Goal: Task Accomplishment & Management: Complete application form

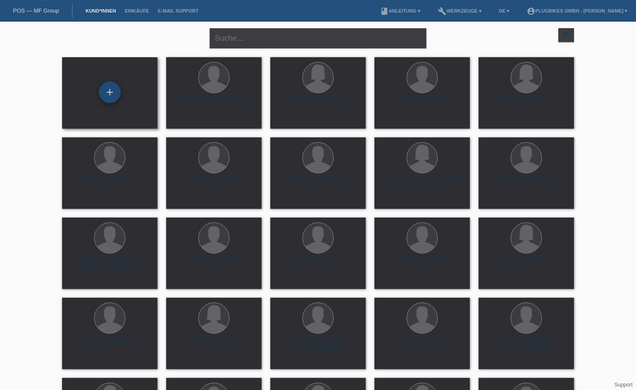
click at [118, 93] on div "+" at bounding box center [110, 93] width 22 height 22
click at [242, 46] on input "text" at bounding box center [317, 38] width 217 height 20
type input "ramize"
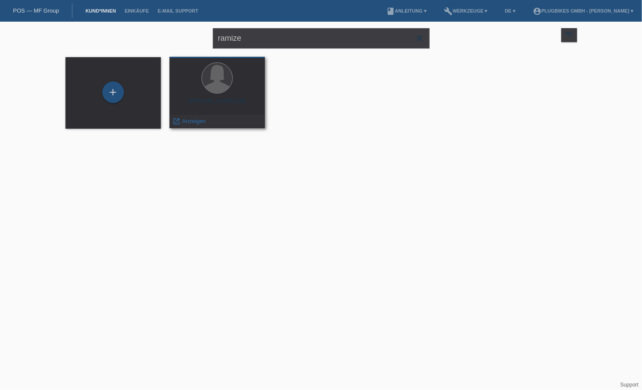
click at [225, 94] on div at bounding box center [218, 78] width 82 height 33
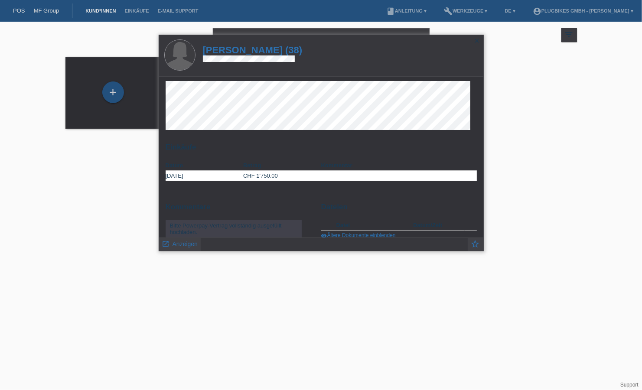
click at [240, 50] on h1 "[PERSON_NAME] (38)" at bounding box center [253, 50] width 100 height 11
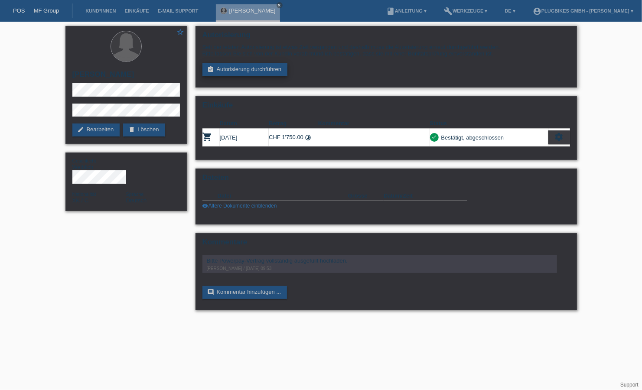
click at [236, 69] on link "assignment_turned_in Autorisierung durchführen" at bounding box center [245, 69] width 85 height 13
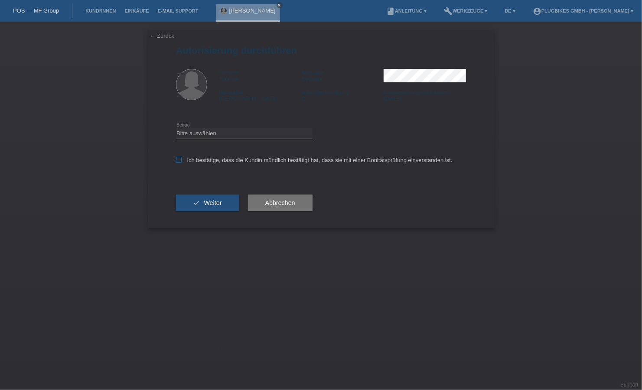
click at [181, 161] on label "Ich bestätige, dass die Kundin mündlich bestätigt hat, dass sie mit einer Bonit…" at bounding box center [314, 160] width 277 height 7
click at [192, 139] on div "Bitte auswählen CHF 1.00 - CHF 499.00 CHF 500.00 - CHF 1'999.00 CHF 2'000.00 - …" at bounding box center [244, 133] width 137 height 29
click at [193, 135] on select "Bitte auswählen CHF 1.00 - CHF 499.00 CHF 500.00 - CHF 1'999.00 CHF 2'000.00 - …" at bounding box center [244, 133] width 137 height 10
select select "2"
click at [176, 128] on select "Bitte auswählen CHF 1.00 - CHF 499.00 CHF 500.00 - CHF 1'999.00 CHF 2'000.00 - …" at bounding box center [244, 133] width 137 height 10
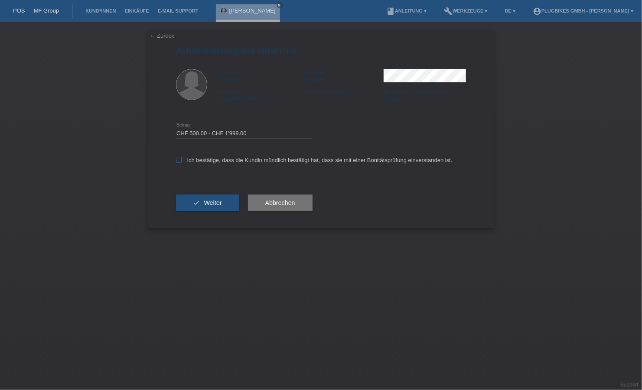
click at [179, 160] on icon at bounding box center [179, 160] width 6 height 6
click at [179, 160] on input "Ich bestätige, dass die Kundin mündlich bestätigt hat, dass sie mit einer Bonit…" at bounding box center [179, 160] width 6 height 6
checkbox input "true"
click at [216, 201] on span "Weiter" at bounding box center [213, 202] width 18 height 7
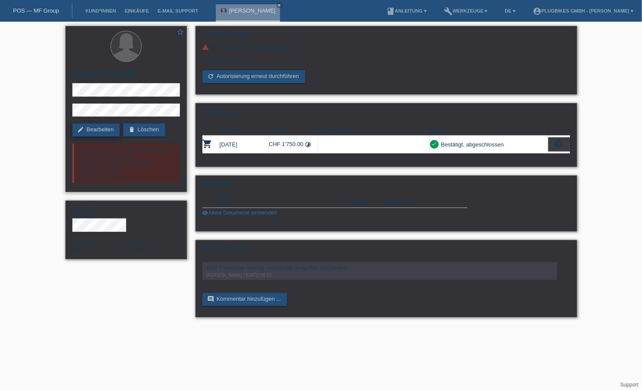
click at [101, 126] on link "edit Bearbeiten" at bounding box center [96, 130] width 48 height 13
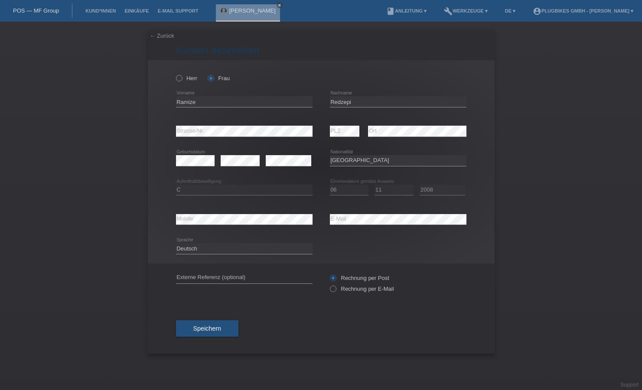
select select "XK"
select select "C"
select select "06"
select select "11"
select select "2008"
